Goal: Navigation & Orientation: Go to known website

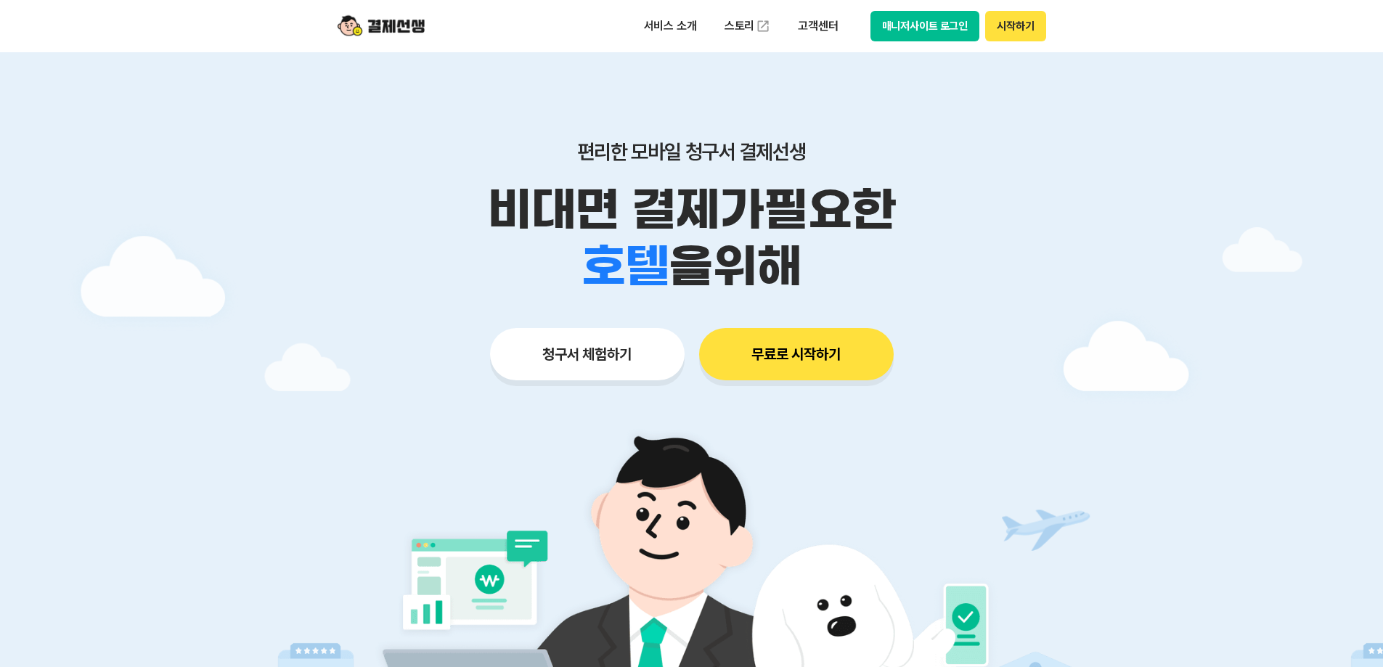
click at [951, 19] on button "매니저사이트 로그인" at bounding box center [926, 26] width 110 height 30
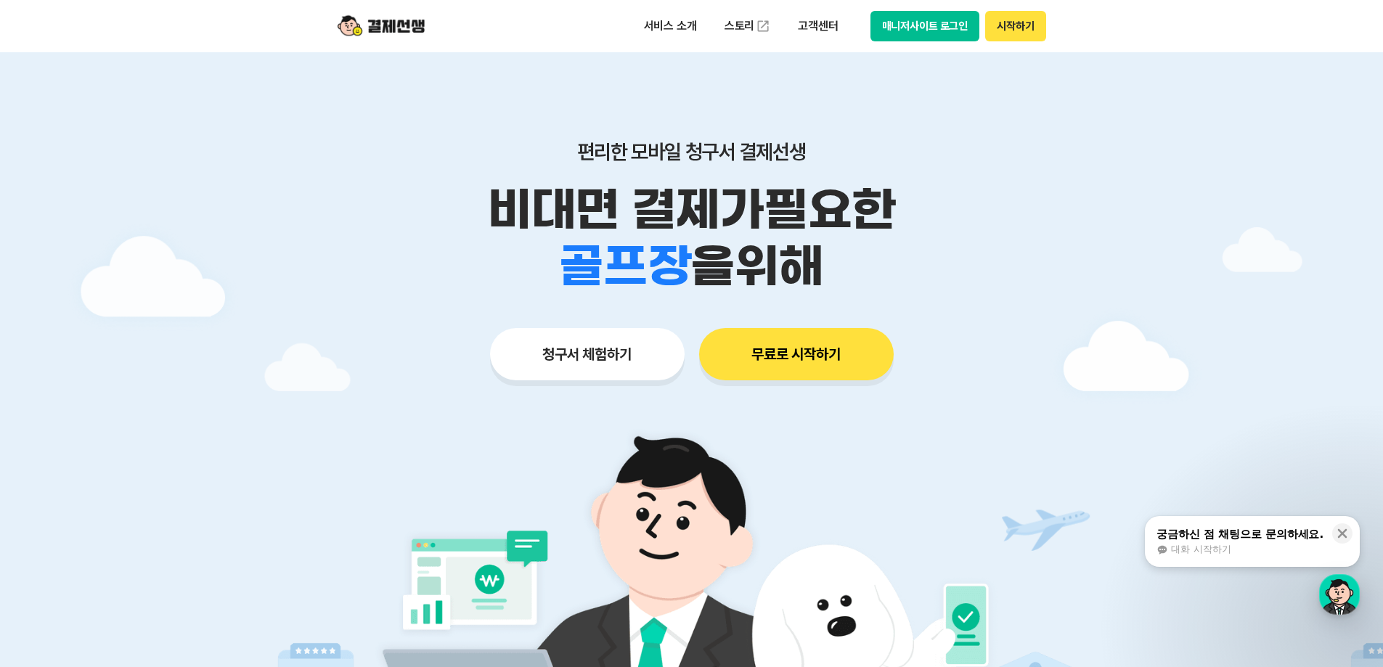
click at [948, 23] on button "매니저사이트 로그인" at bounding box center [926, 26] width 110 height 30
click at [943, 29] on button "매니저사이트 로그인" at bounding box center [926, 26] width 110 height 30
click at [969, 22] on button "매니저사이트 로그인" at bounding box center [926, 26] width 110 height 30
